Goal: Find specific page/section: Find specific page/section

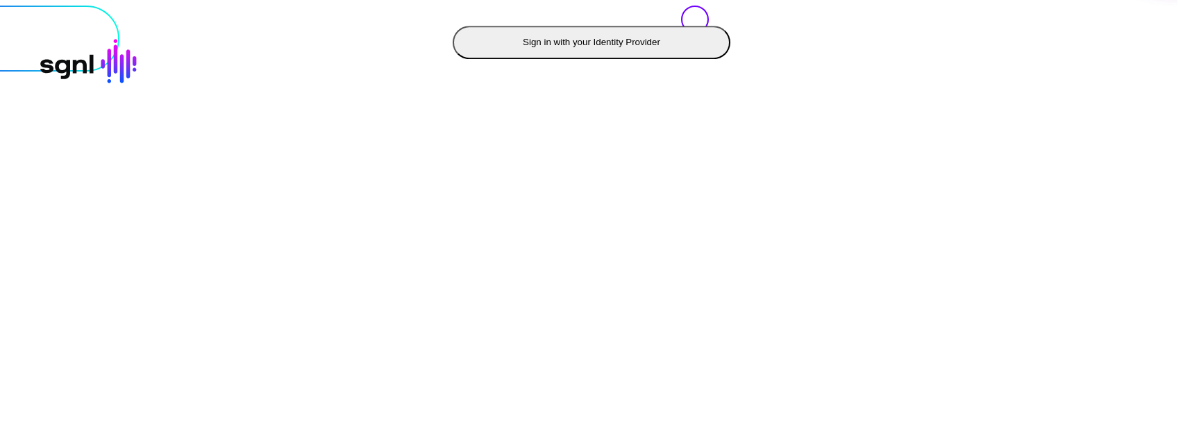
click at [453, 59] on button "Sign in with your Identity Provider" at bounding box center [592, 42] width 278 height 33
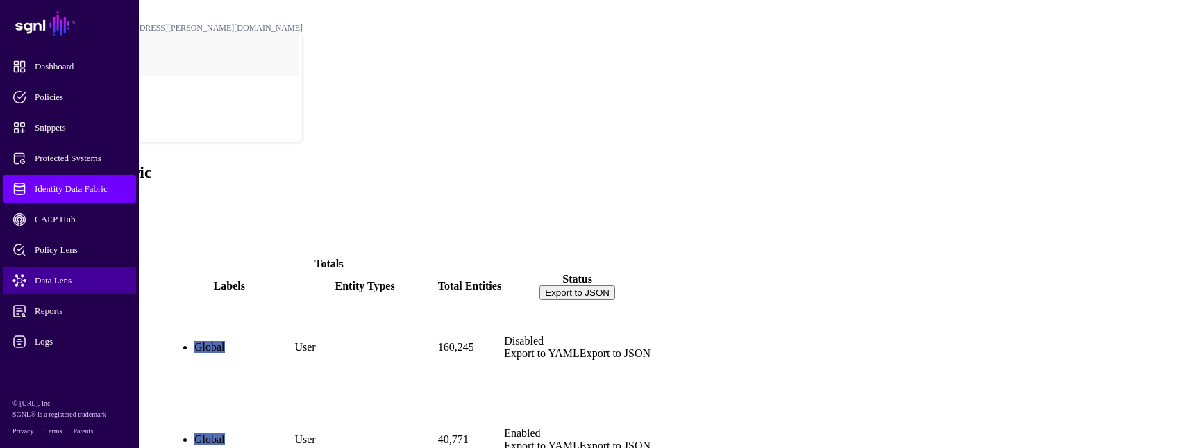
click at [108, 274] on span "Data Lens" at bounding box center [80, 281] width 136 height 14
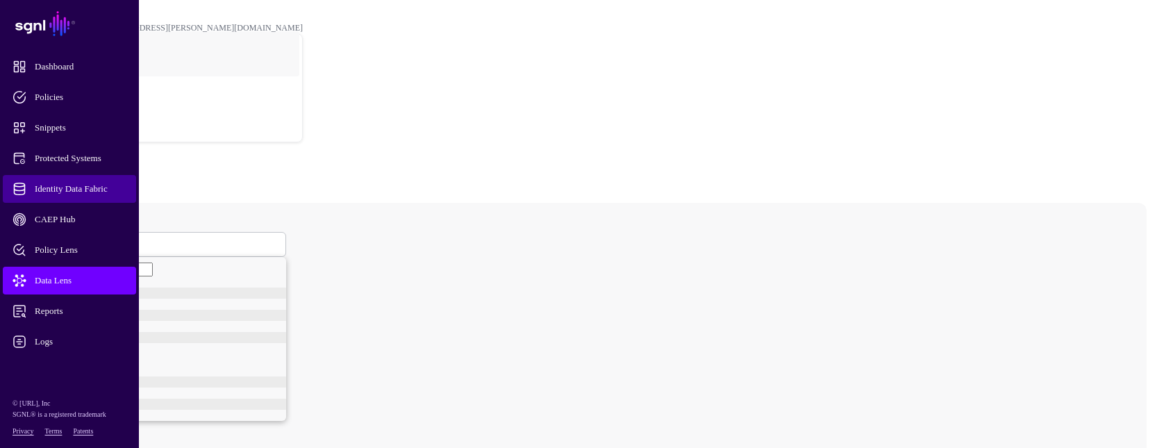
click at [87, 186] on span "Identity Data Fabric" at bounding box center [80, 189] width 136 height 14
